Goal: Task Accomplishment & Management: Manage account settings

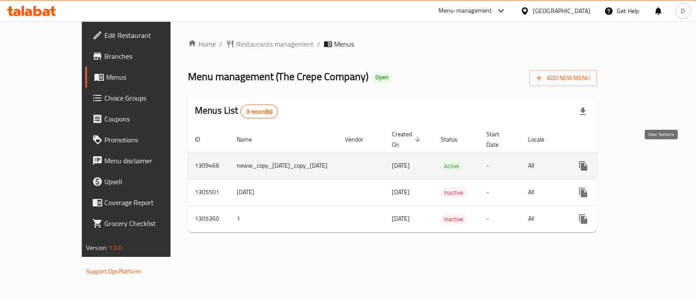
click at [650, 162] on icon "enhanced table" at bounding box center [646, 166] width 8 height 8
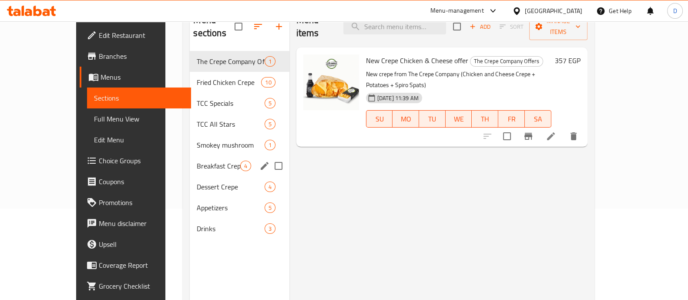
scroll to position [108, 0]
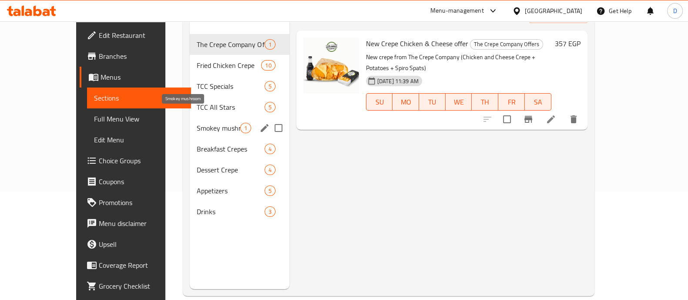
click at [202, 123] on span "Smokey mushroom" at bounding box center [218, 128] width 43 height 10
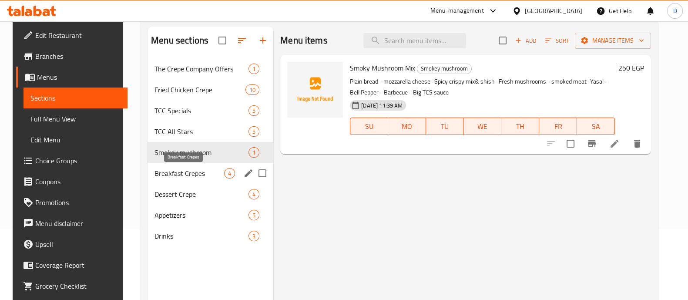
scroll to position [54, 0]
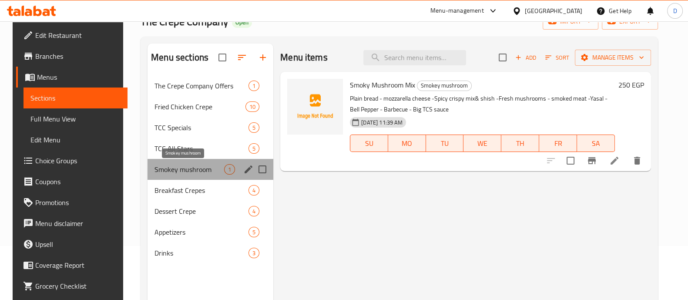
click at [167, 165] on span "Smokey mushroom" at bounding box center [190, 169] width 70 height 10
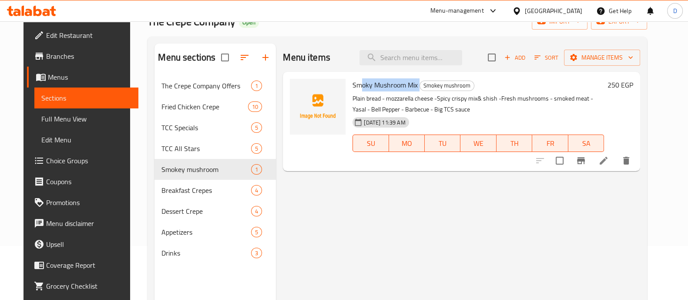
drag, startPoint x: 356, startPoint y: 82, endPoint x: 415, endPoint y: 90, distance: 59.3
click at [415, 90] on h6 "Smoky Mushroom Mix Smokey mushroom" at bounding box center [479, 85] width 252 height 12
click at [380, 88] on span "Smoky Mushroom Mix" at bounding box center [385, 84] width 65 height 13
click at [378, 88] on span "Smoky Mushroom Mix" at bounding box center [385, 84] width 65 height 13
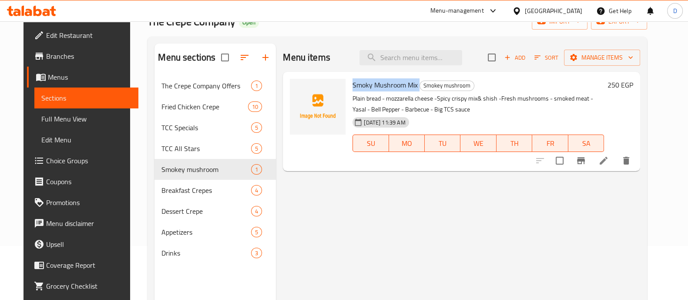
click at [378, 88] on span "Smoky Mushroom Mix" at bounding box center [385, 84] width 65 height 13
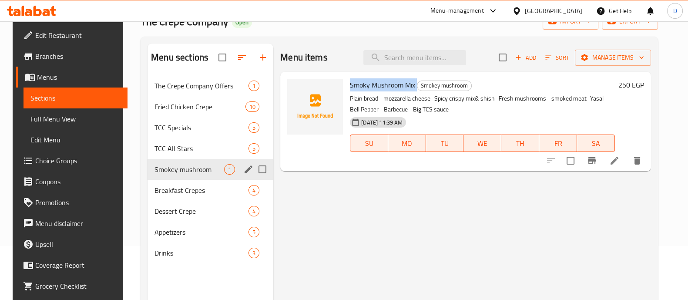
click at [190, 177] on div "Smokey mushroom 1" at bounding box center [211, 169] width 126 height 21
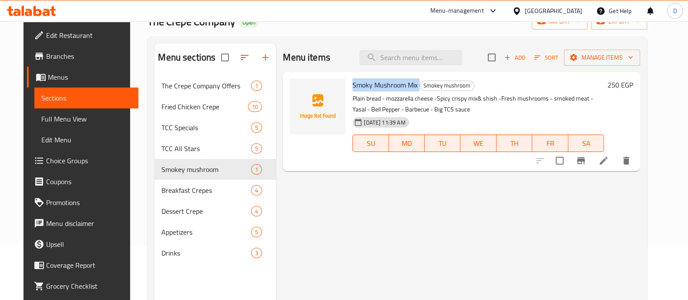
drag, startPoint x: 359, startPoint y: 101, endPoint x: 412, endPoint y: 121, distance: 56.3
click at [412, 121] on div "Smoky Mushroom Mix Smokey mushroom Plain bread - mozzarella cheese -Spicy crisp…" at bounding box center [478, 121] width 259 height 92
click at [494, 112] on p "Plain bread - mozzarella cheese -Spicy crispy mix& shish -Fresh mushrooms - smo…" at bounding box center [479, 104] width 252 height 22
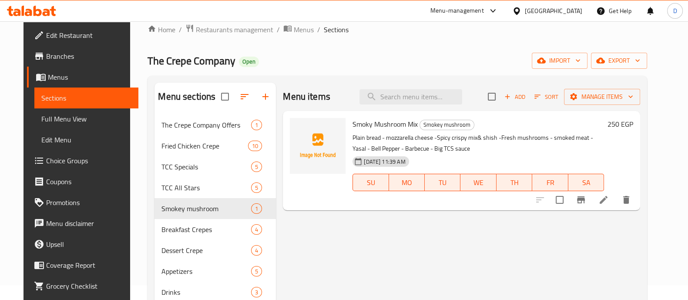
scroll to position [0, 0]
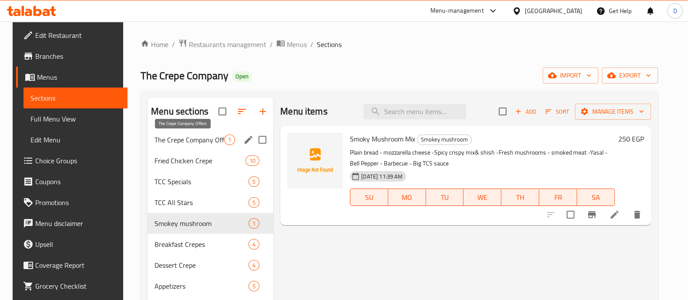
click at [185, 141] on span "The Crepe Company Offers" at bounding box center [190, 140] width 70 height 10
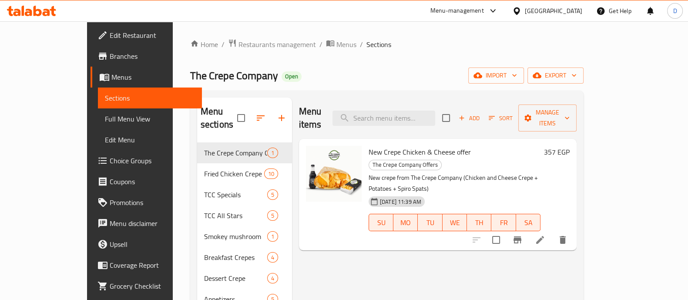
click at [110, 36] on span "Edit Restaurant" at bounding box center [152, 35] width 85 height 10
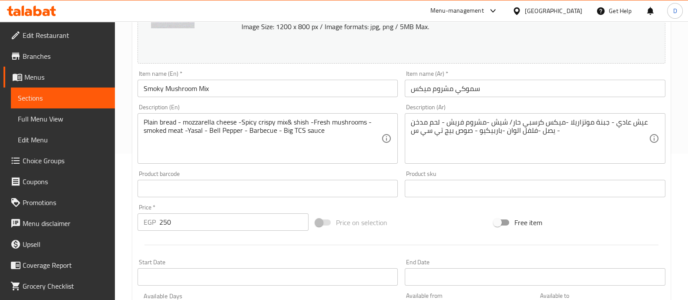
scroll to position [217, 0]
